Goal: Navigation & Orientation: Find specific page/section

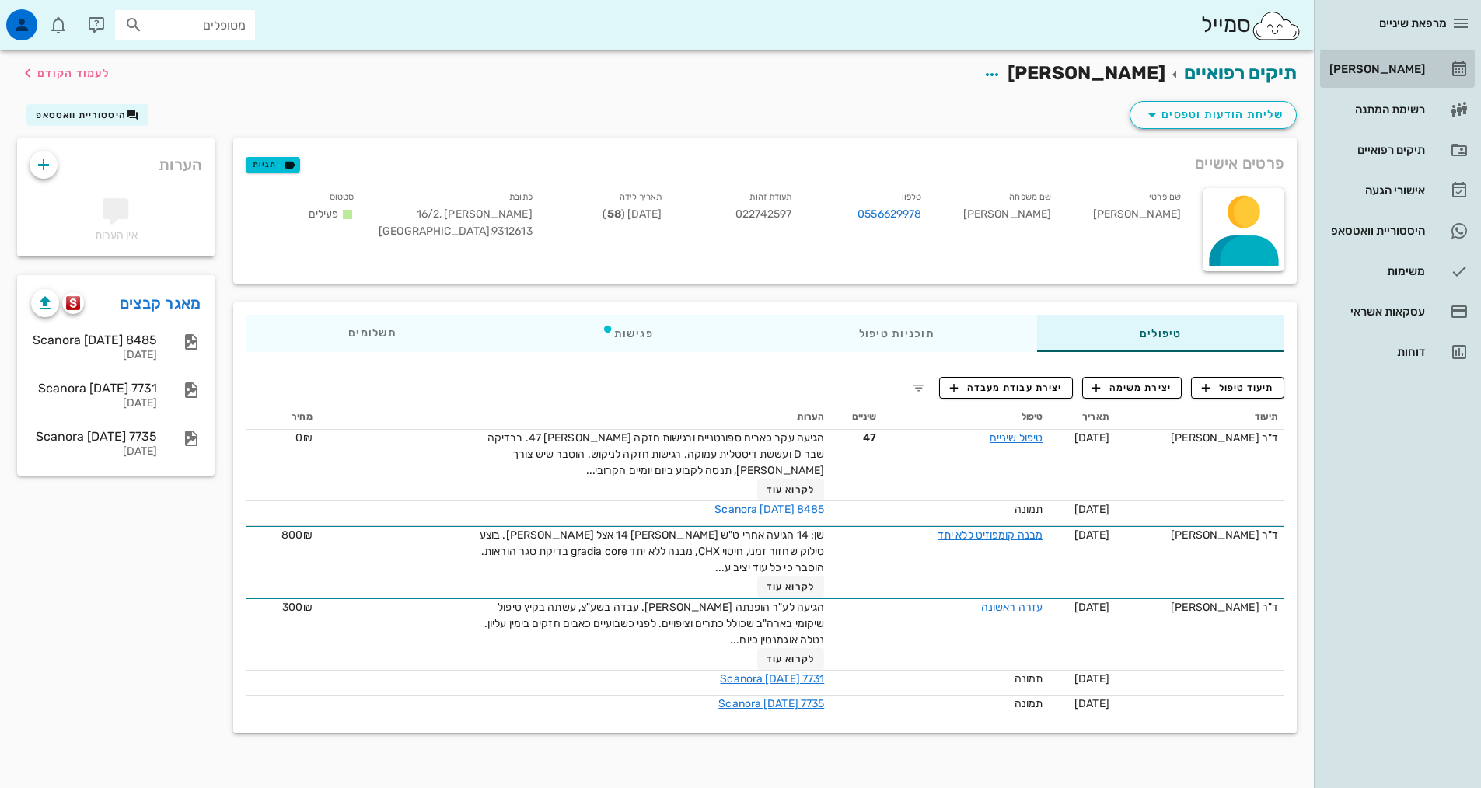
click at [1396, 77] on div "[PERSON_NAME]" at bounding box center [1375, 69] width 99 height 25
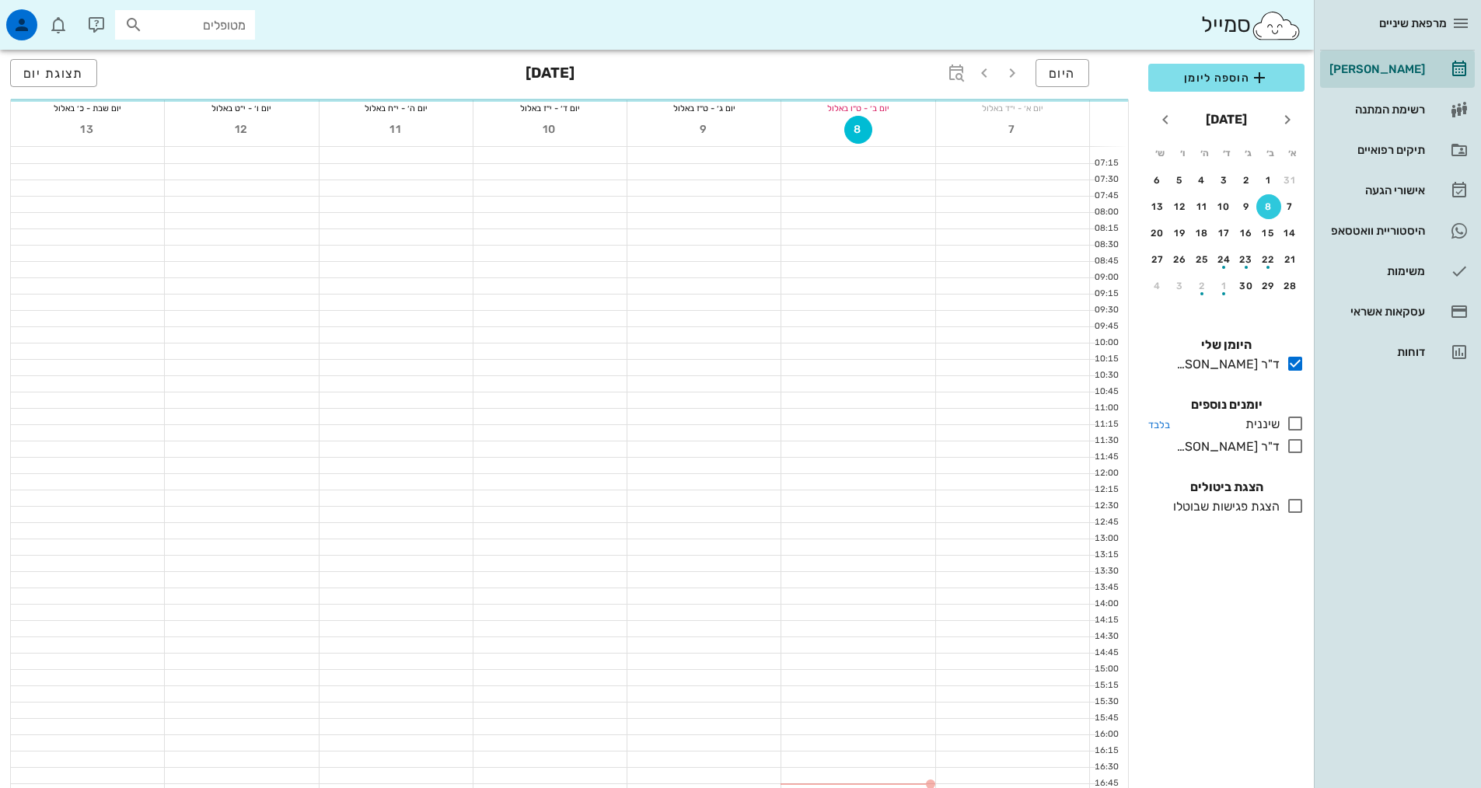
click at [1295, 425] on icon at bounding box center [1295, 423] width 19 height 19
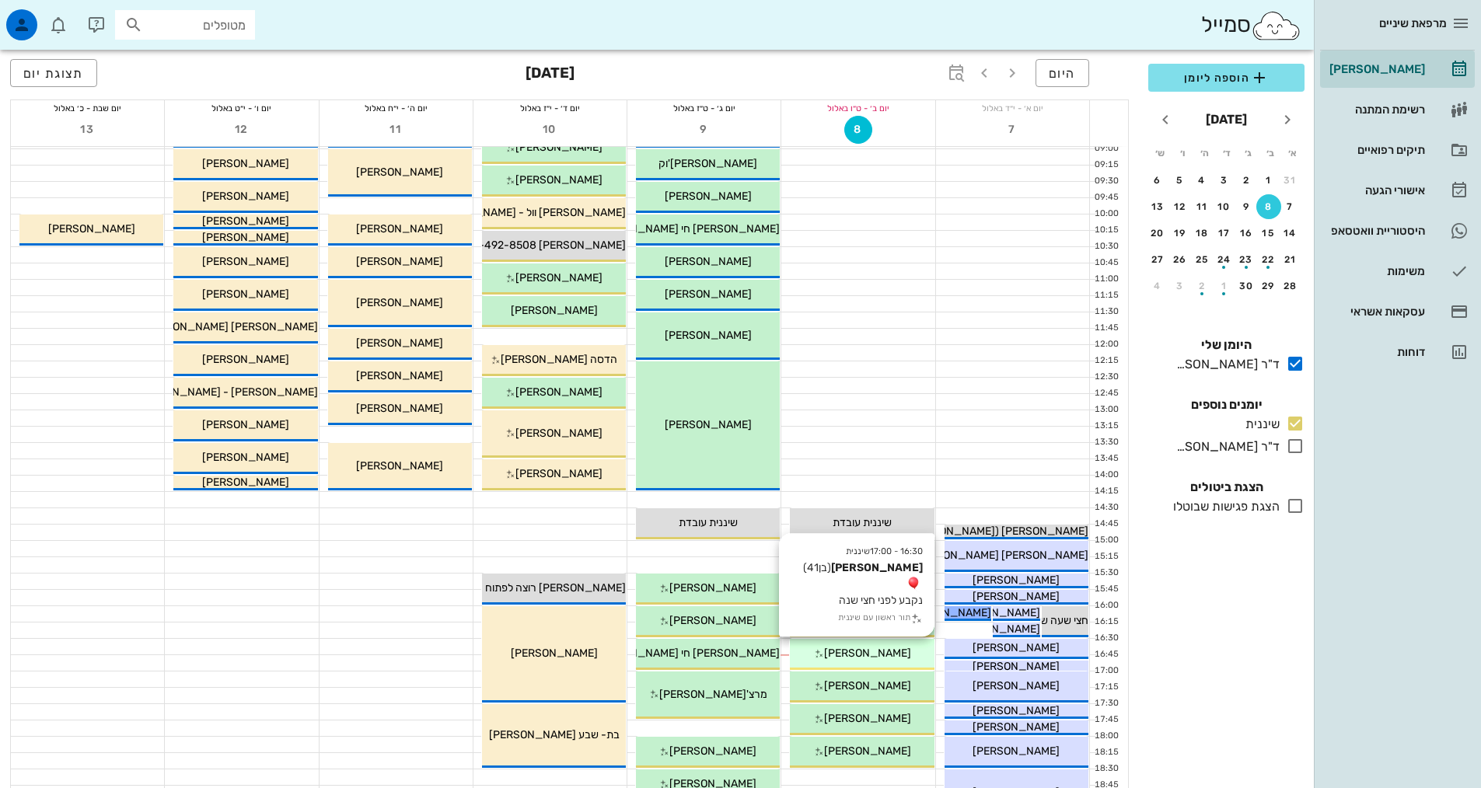
scroll to position [311, 0]
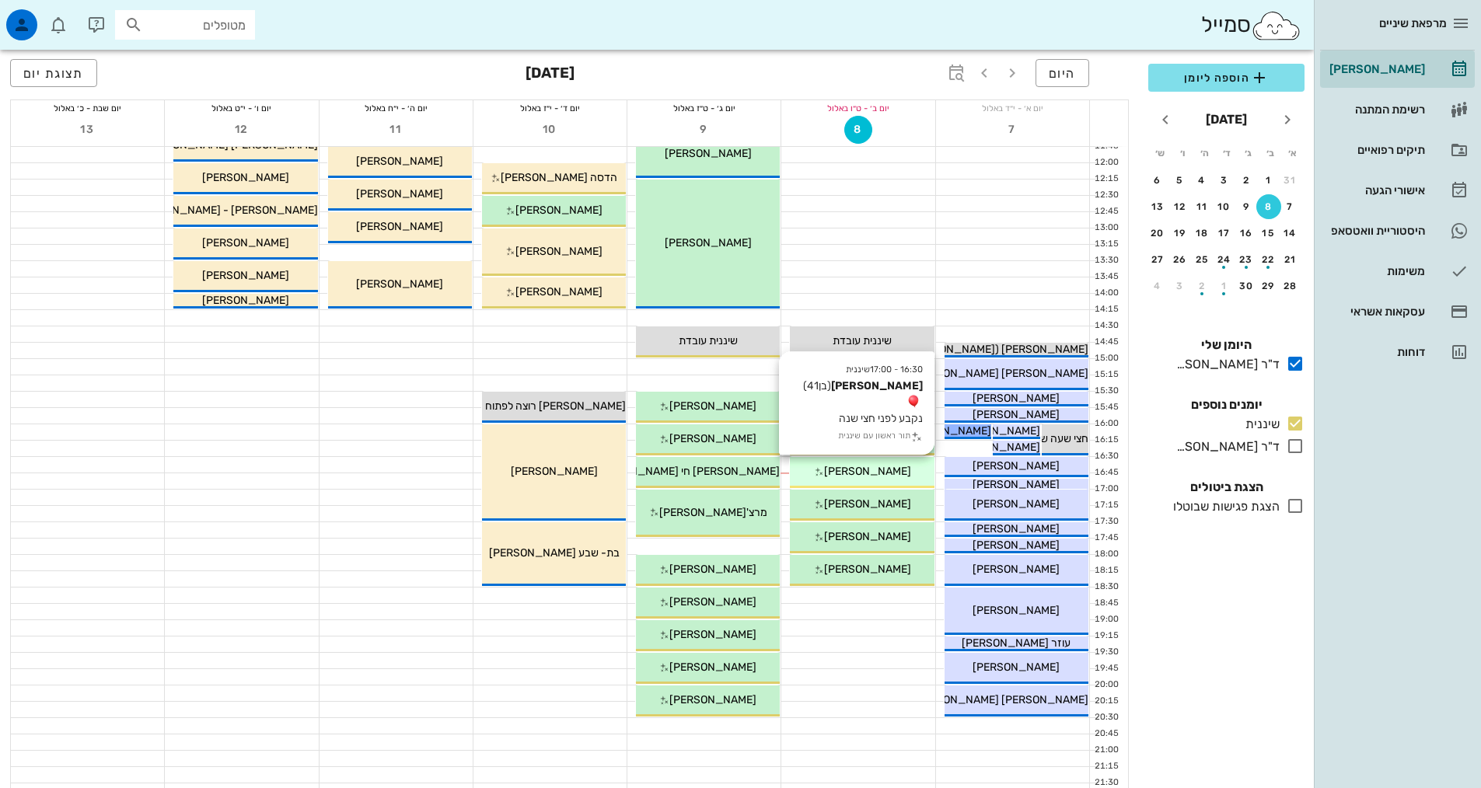
click at [893, 464] on div "[PERSON_NAME]" at bounding box center [862, 471] width 144 height 16
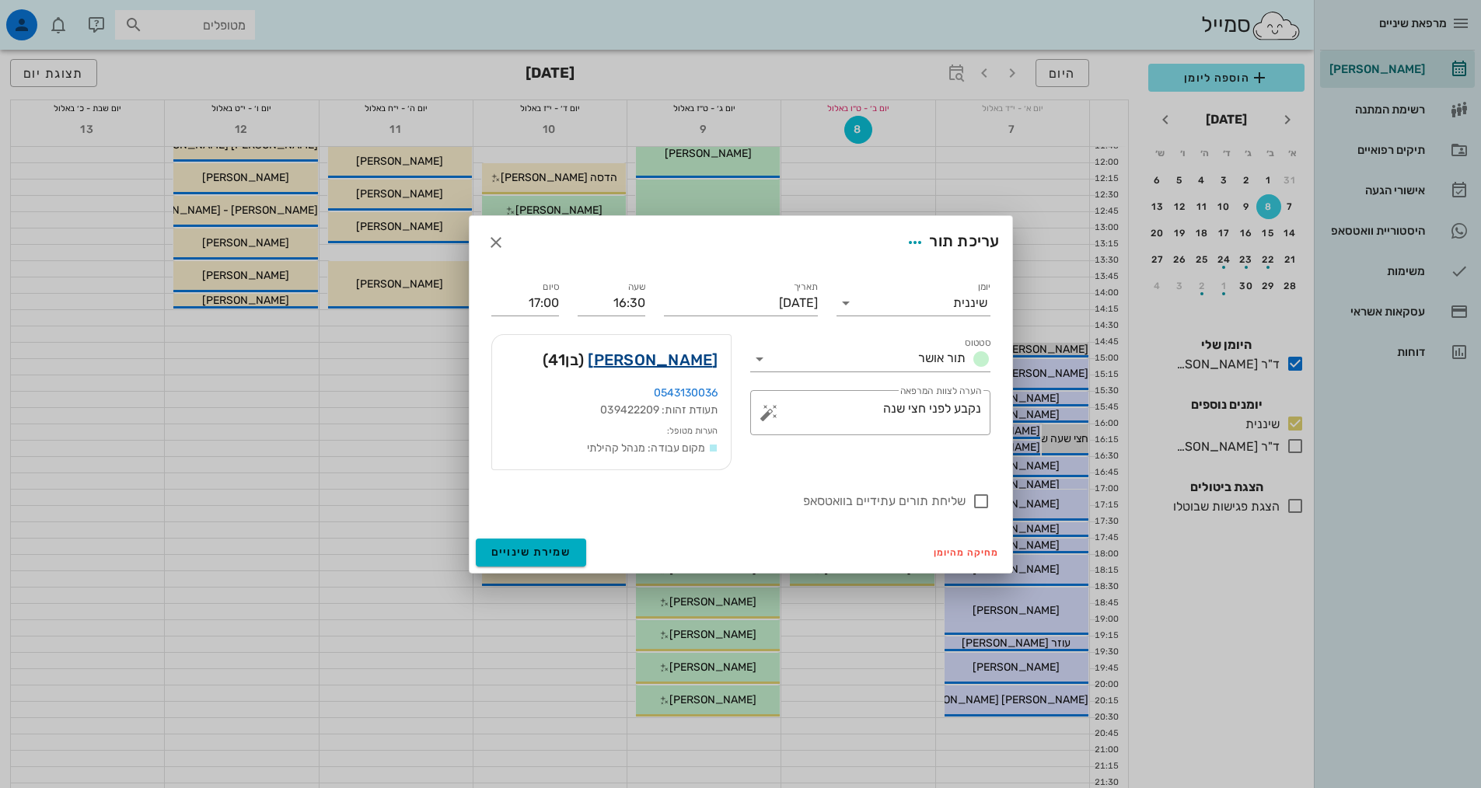
click at [686, 358] on link "[PERSON_NAME]" at bounding box center [653, 360] width 130 height 25
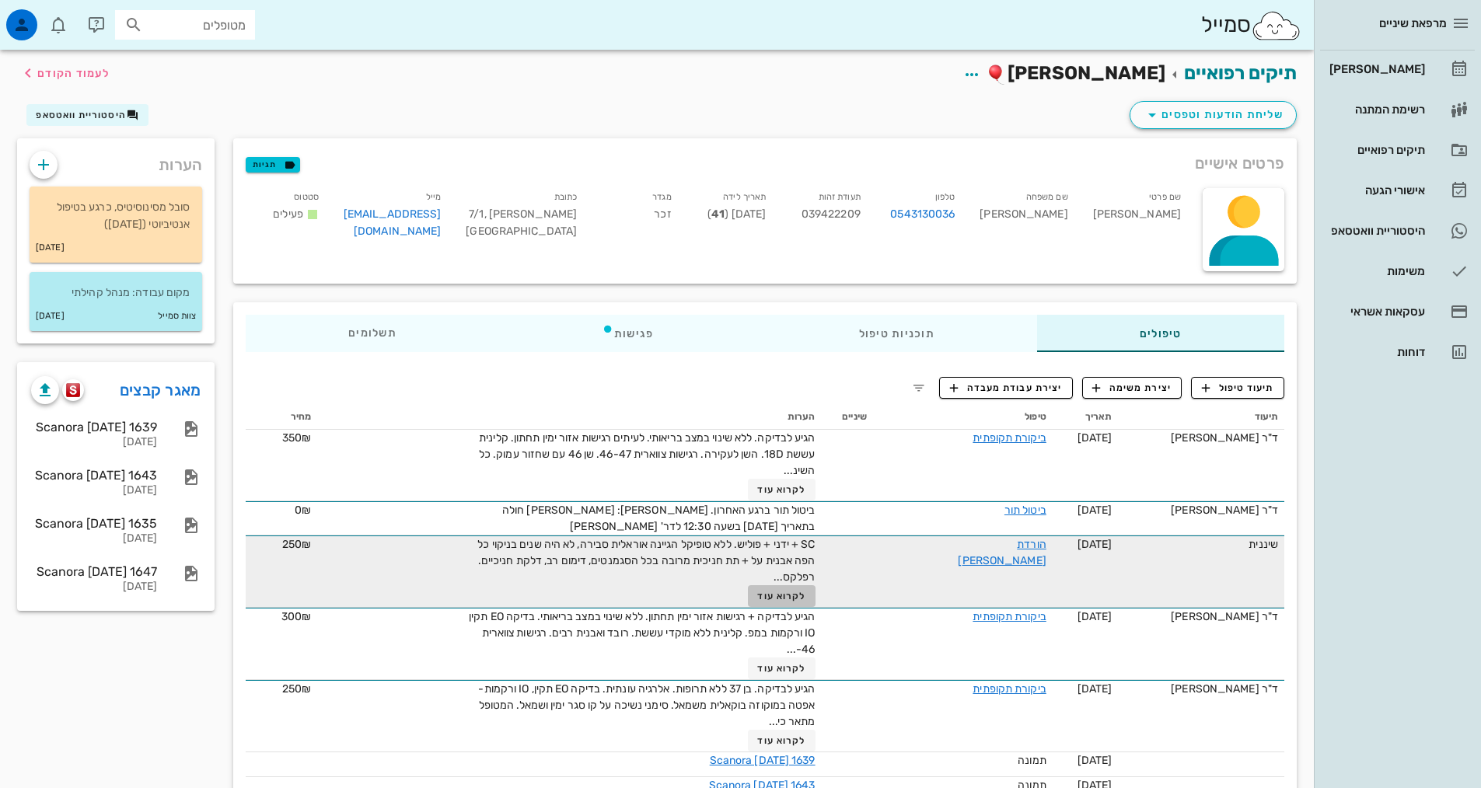
click at [805, 592] on span "לקרוא עוד" at bounding box center [781, 596] width 48 height 11
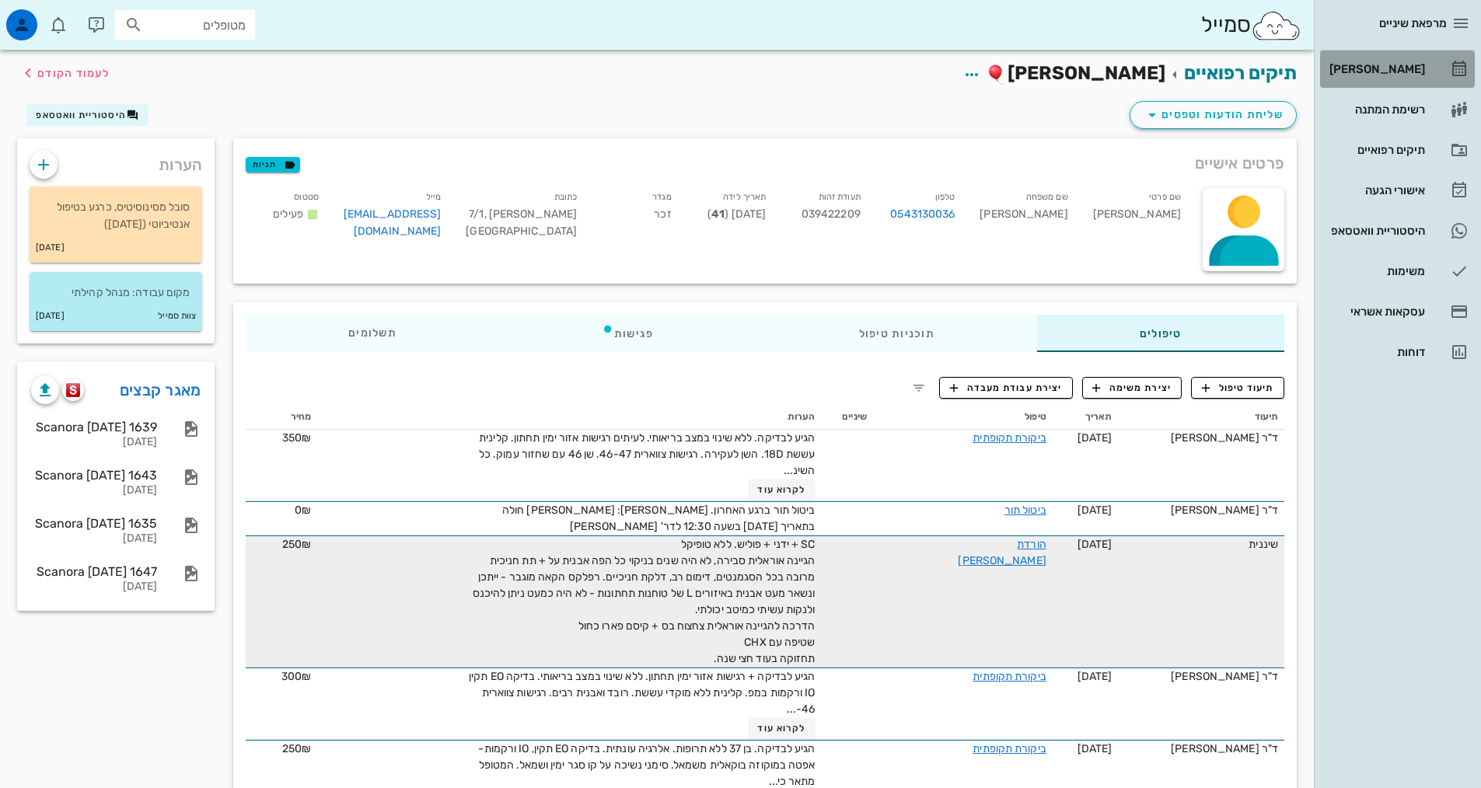
click at [1410, 76] on div "[PERSON_NAME]" at bounding box center [1375, 69] width 99 height 25
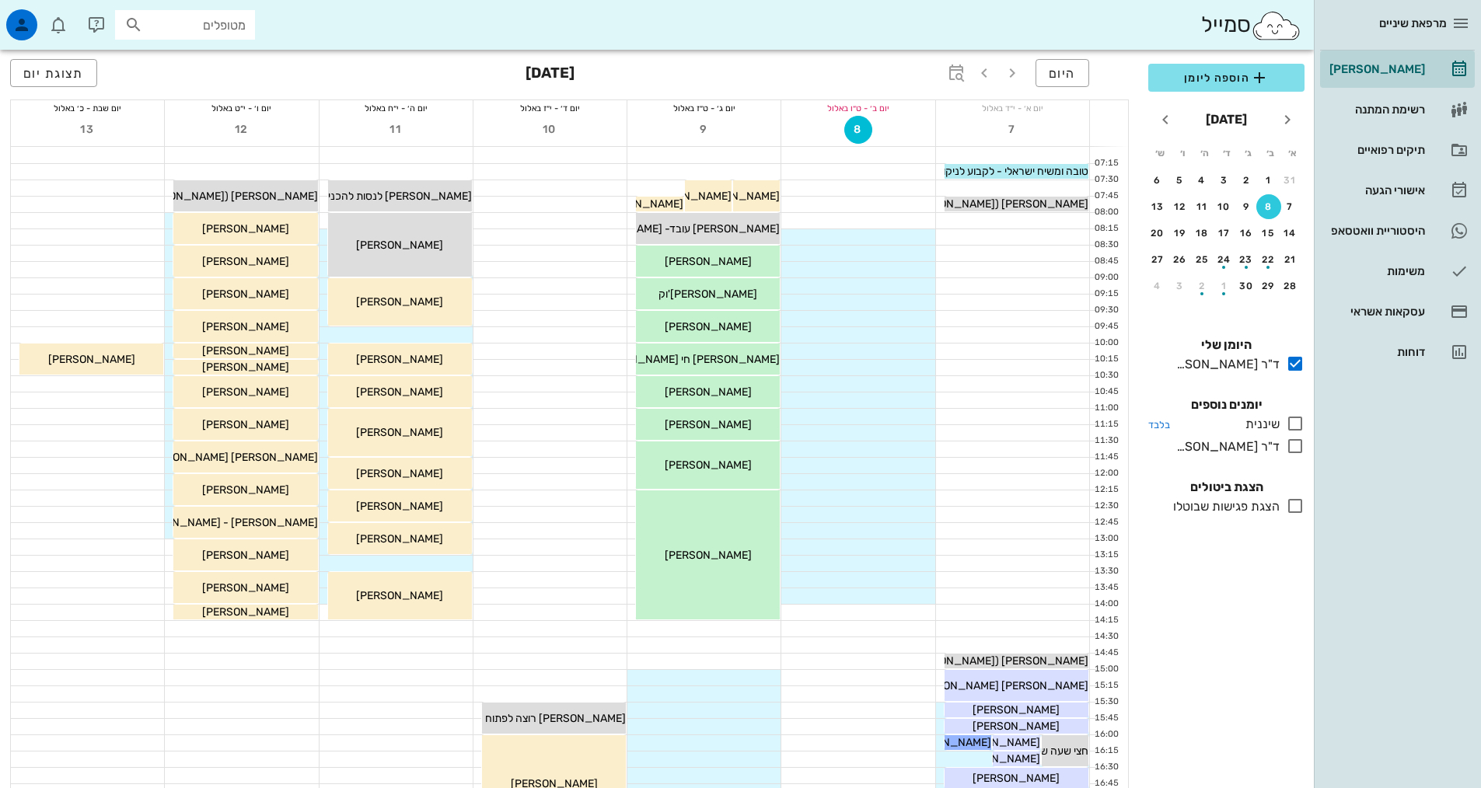
click at [1295, 424] on icon at bounding box center [1295, 423] width 19 height 19
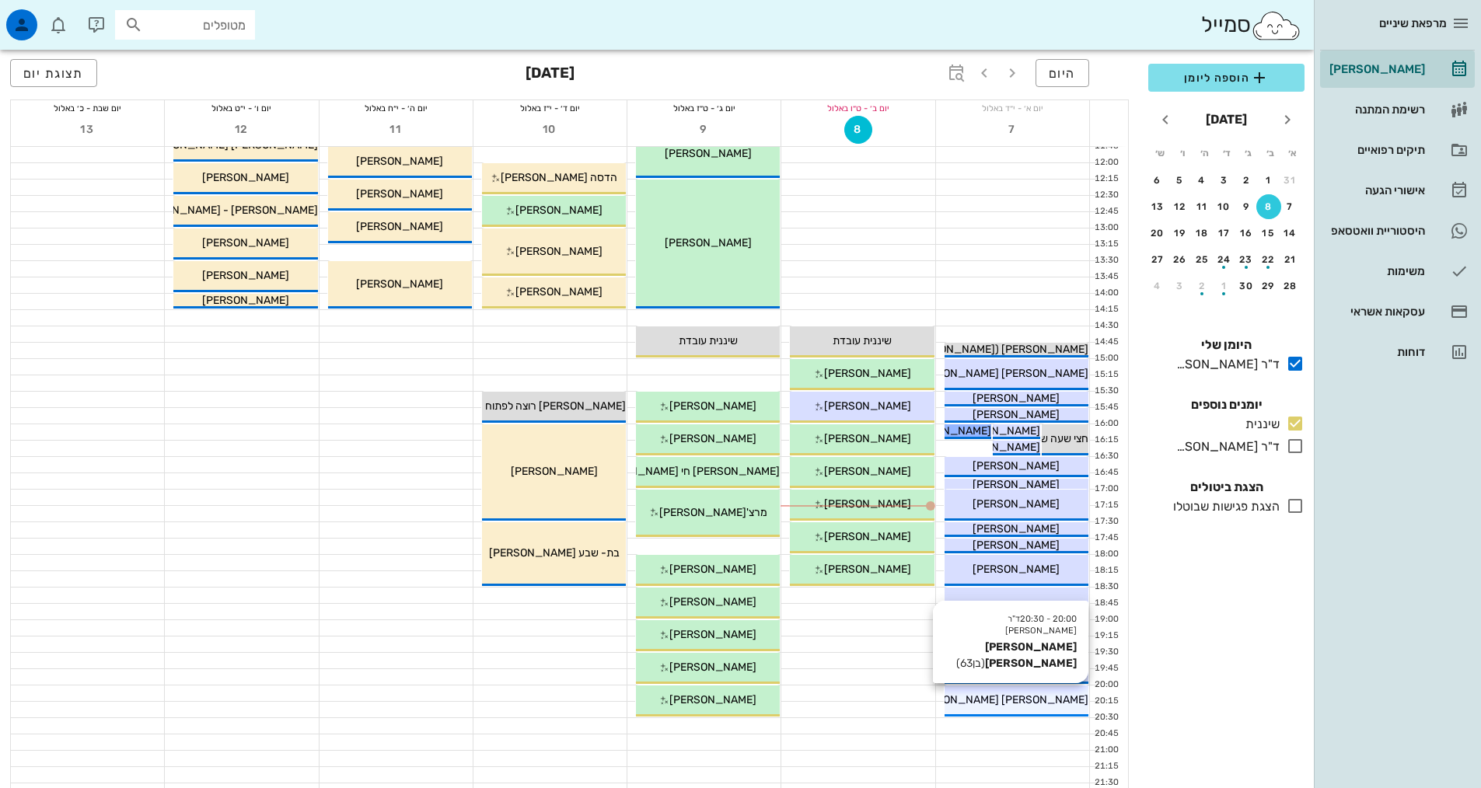
scroll to position [466, 0]
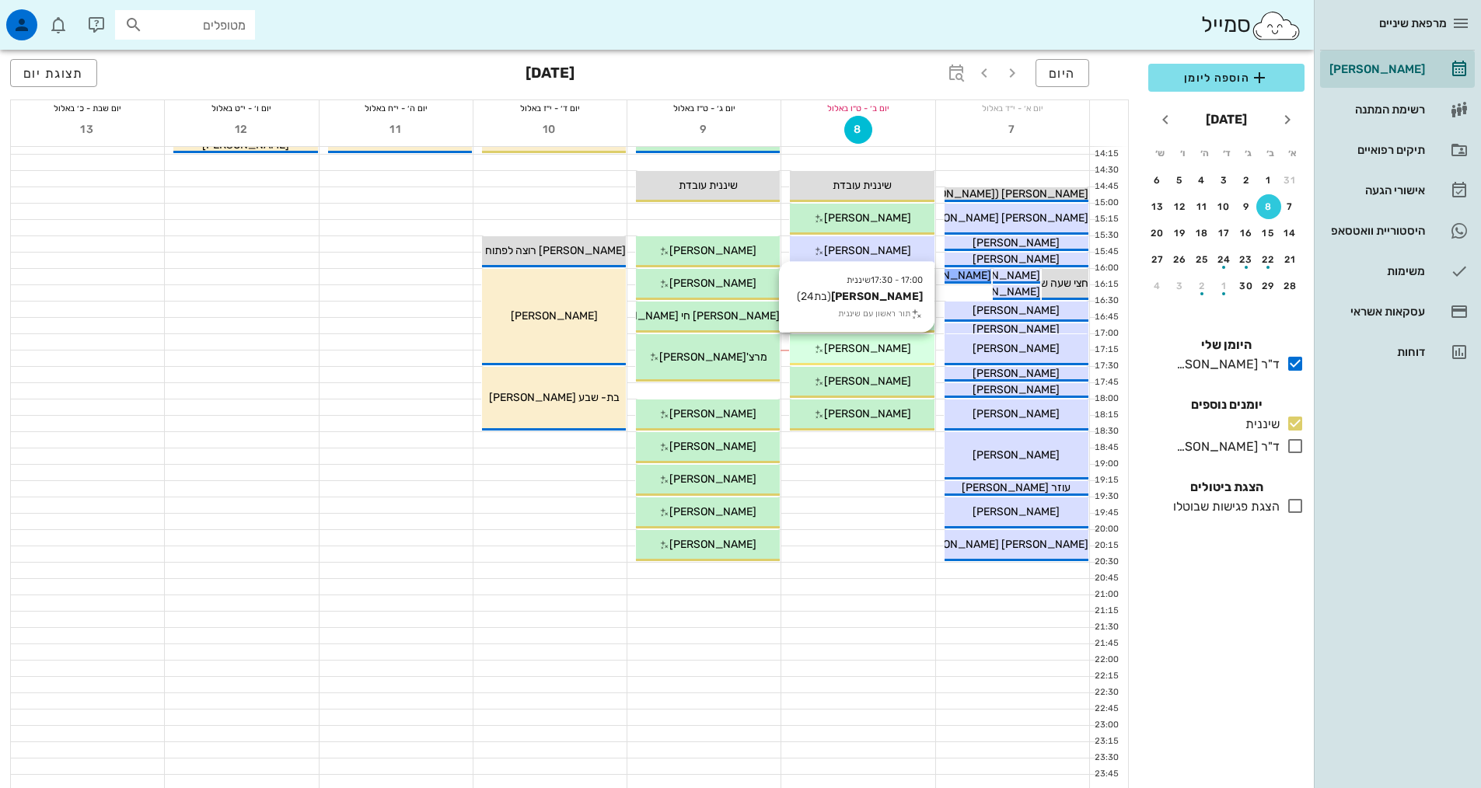
click at [886, 362] on div "17:00 - 17:30 שיננית [PERSON_NAME] (בת 24 ) תור ראשון עם שיננית [PERSON_NAME]" at bounding box center [862, 349] width 144 height 31
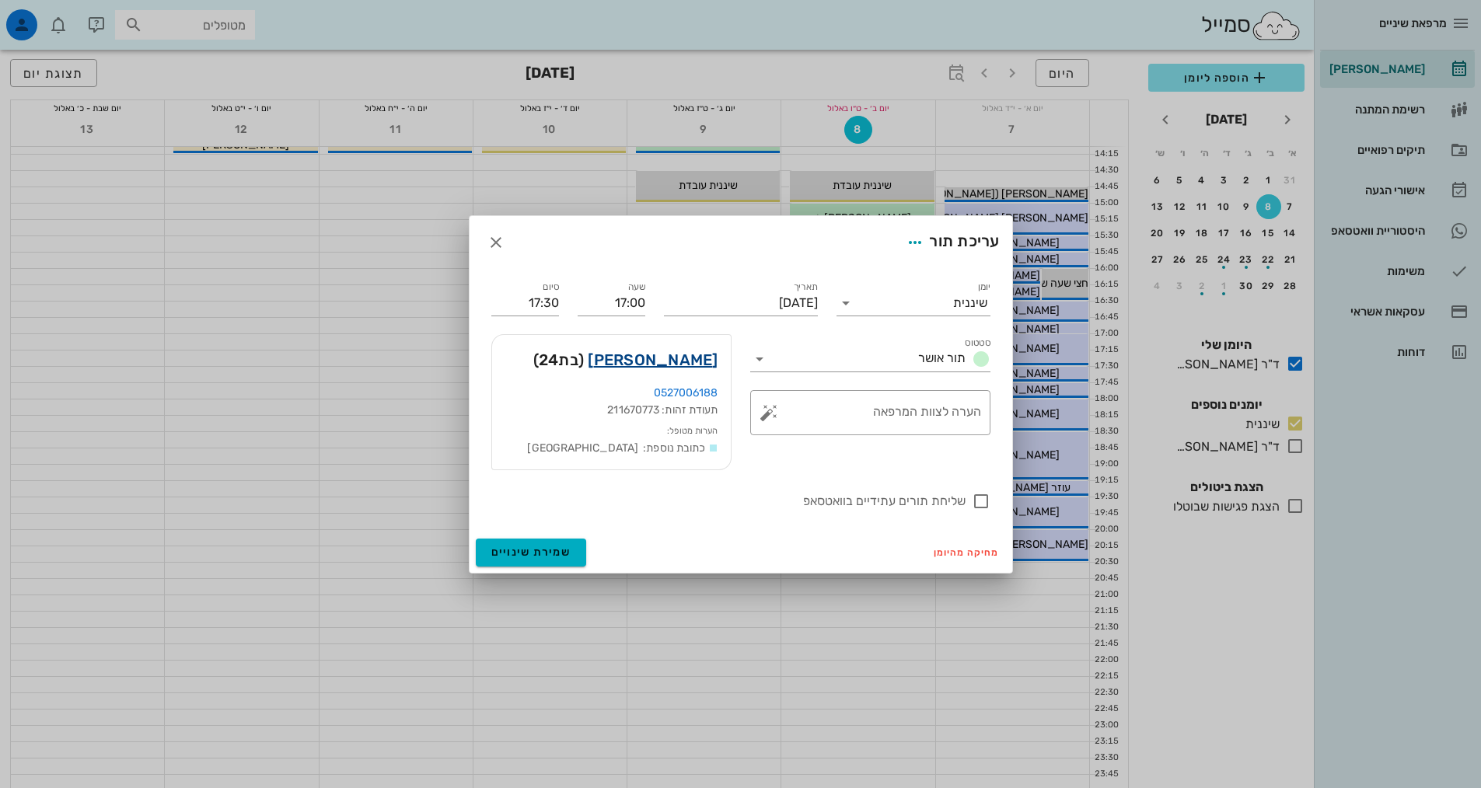
click at [693, 361] on link "[PERSON_NAME]" at bounding box center [653, 360] width 130 height 25
